Goal: Information Seeking & Learning: Learn about a topic

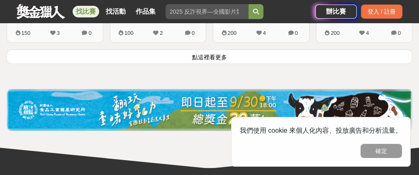
scroll to position [1202, 0]
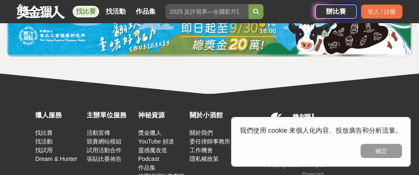
click at [187, 54] on img at bounding box center [209, 35] width 402 height 37
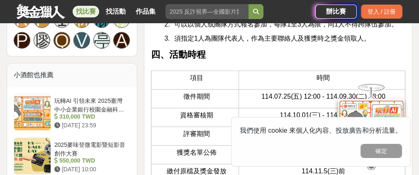
scroll to position [870, 0]
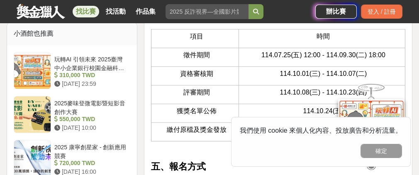
drag, startPoint x: 218, startPoint y: 39, endPoint x: 220, endPoint y: 55, distance: 15.8
drag, startPoint x: 257, startPoint y: 72, endPoint x: 255, endPoint y: 82, distance: 10.2
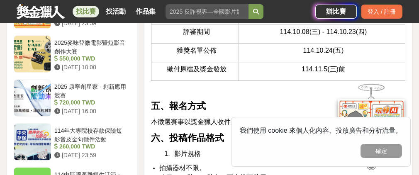
scroll to position [912, 0]
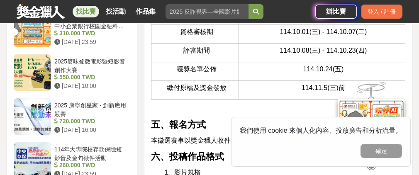
drag, startPoint x: 223, startPoint y: 52, endPoint x: 228, endPoint y: 72, distance: 20.4
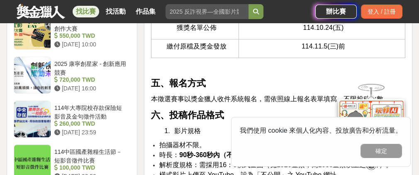
drag, startPoint x: 222, startPoint y: 54, endPoint x: 226, endPoint y: 82, distance: 27.7
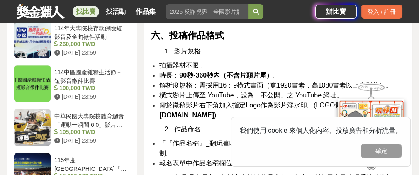
scroll to position [1036, 0]
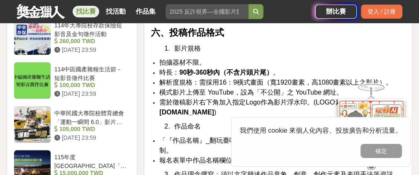
drag, startPoint x: 222, startPoint y: 79, endPoint x: 223, endPoint y: 93, distance: 14.1
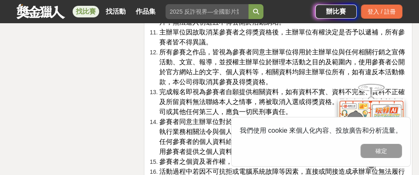
scroll to position [2031, 0]
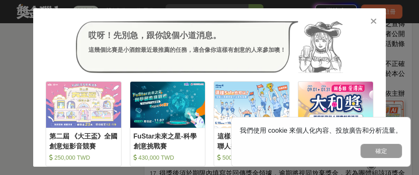
click at [375, 22] on icon at bounding box center [373, 21] width 6 height 8
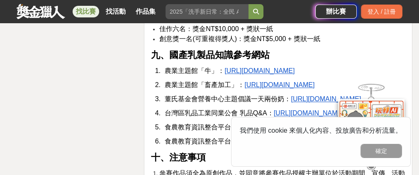
scroll to position [1575, 0]
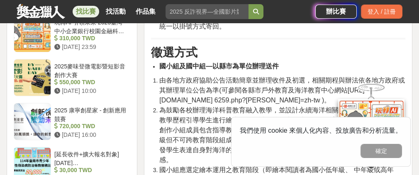
scroll to position [837, 0]
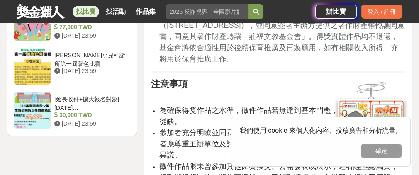
scroll to position [1119, 0]
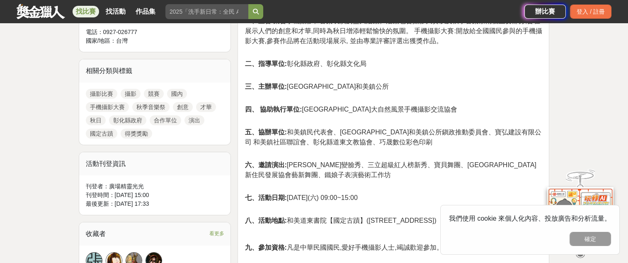
scroll to position [381, 0]
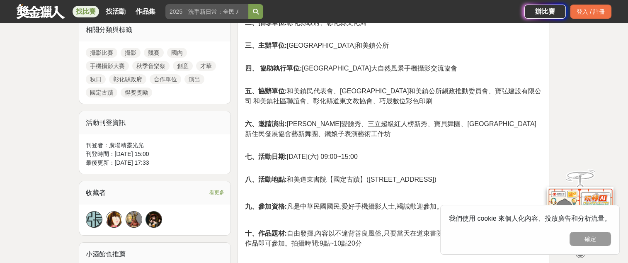
click at [109, 58] on link "攝影比賽" at bounding box center [102, 53] width 32 height 10
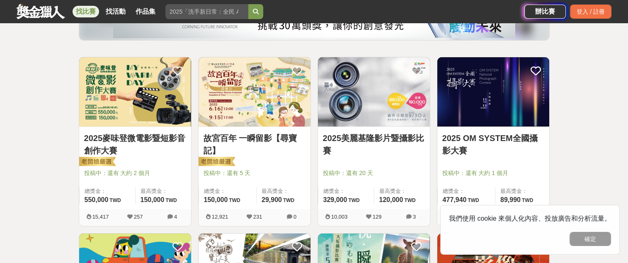
scroll to position [124, 0]
drag, startPoint x: 257, startPoint y: 143, endPoint x: 594, endPoint y: 129, distance: 336.9
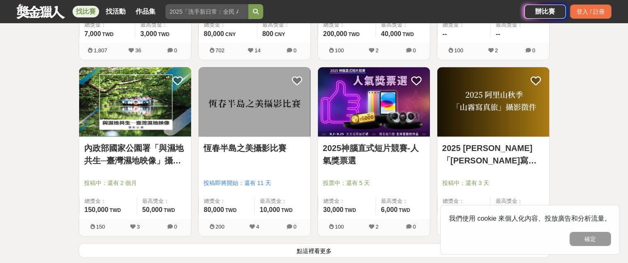
scroll to position [1181, 0]
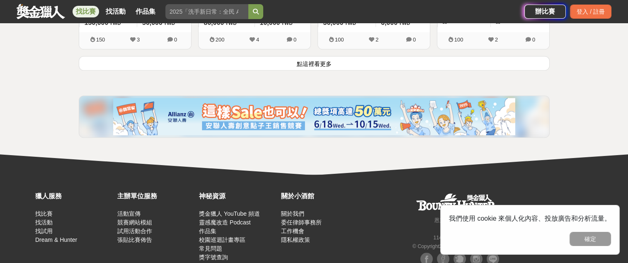
click at [350, 70] on button "點這裡看更多" at bounding box center [314, 63] width 471 height 15
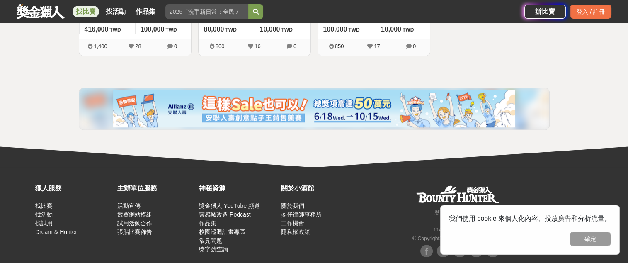
scroll to position [2330, 0]
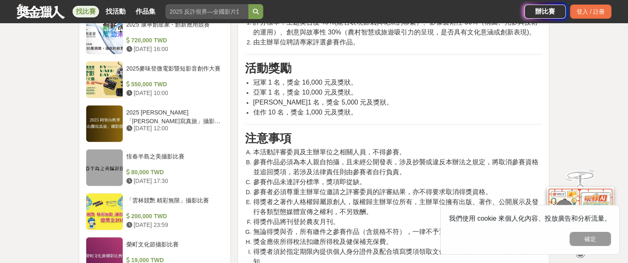
scroll to position [684, 0]
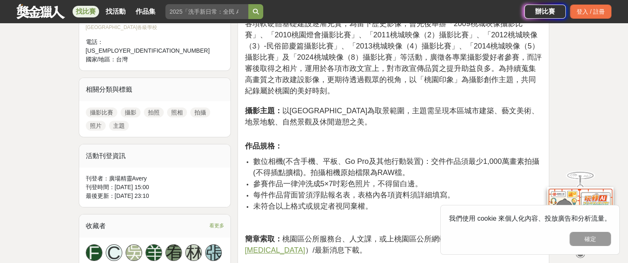
scroll to position [435, 0]
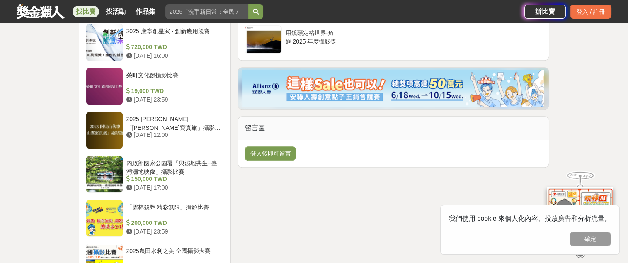
scroll to position [746, 0]
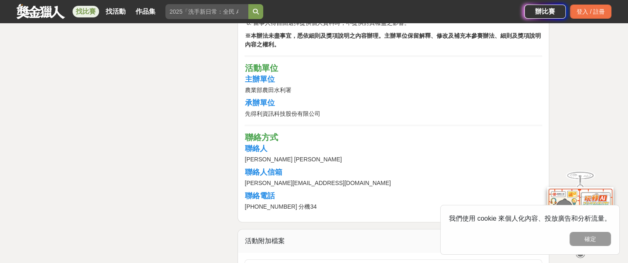
scroll to position [1554, 0]
